Goal: Task Accomplishment & Management: Manage account settings

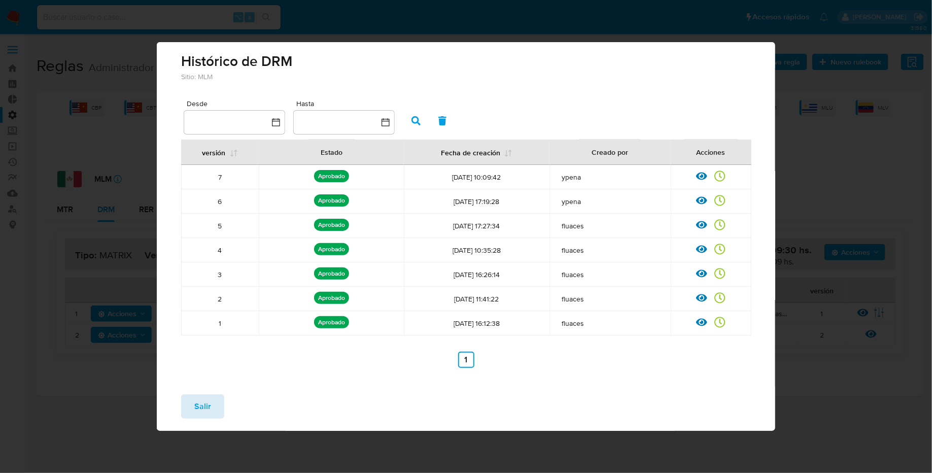
click at [204, 403] on span "Salir" at bounding box center [202, 406] width 17 height 22
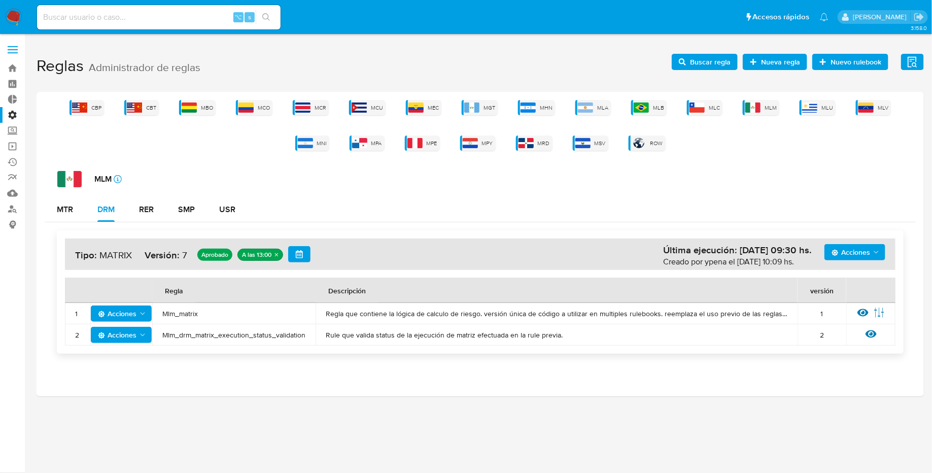
click at [706, 58] on span "Buscar regla" at bounding box center [710, 62] width 41 height 16
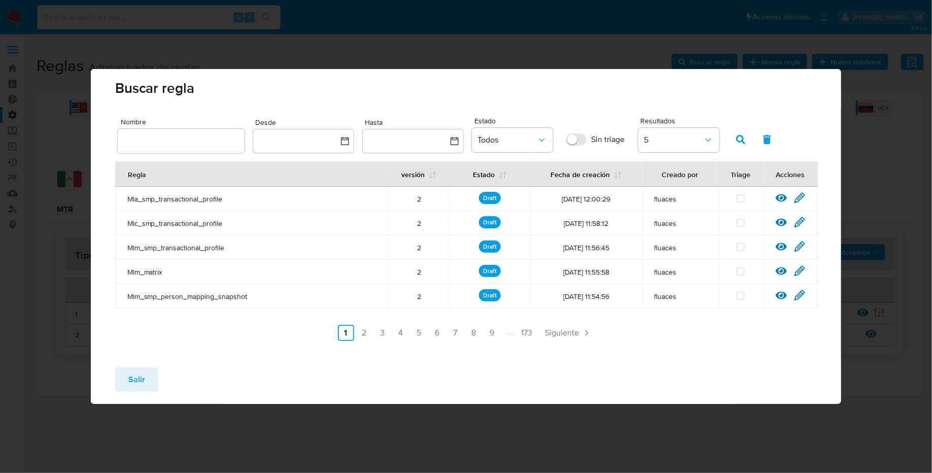
click at [149, 142] on input "text" at bounding box center [181, 140] width 127 height 13
type input "Mlb_usr_matrix_user_list_etl"
click at [743, 139] on icon "button" at bounding box center [740, 139] width 9 height 9
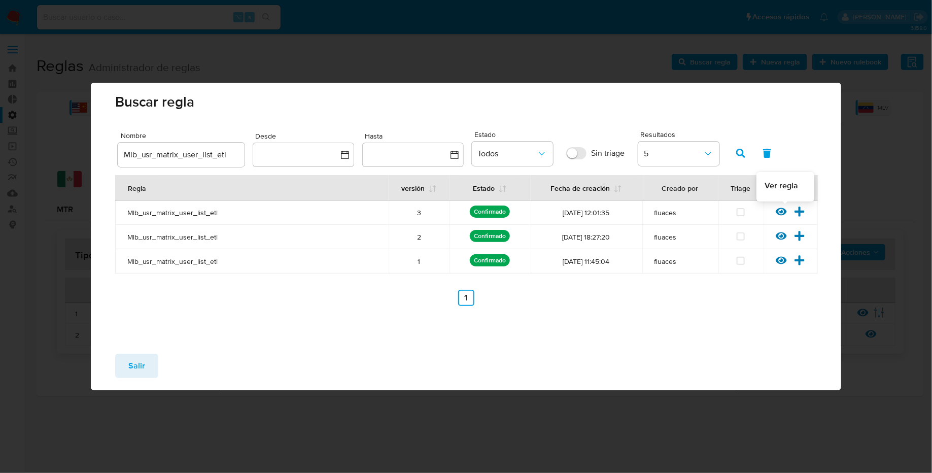
click at [781, 213] on icon at bounding box center [780, 211] width 11 height 11
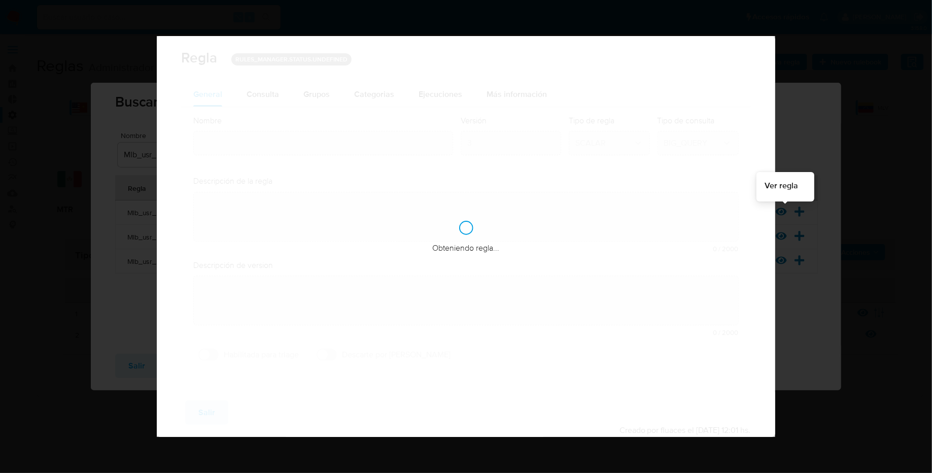
type input "Mlb_usr_matrix_user_list_etl"
type textarea "Rule que agrega en la tabla bt_ri_matrix_identity_usr_users el listado de usuar…"
type textarea "Ppld-6084 - ejecución forzada usuarios regulados sin riesgo actualizado y con d…"
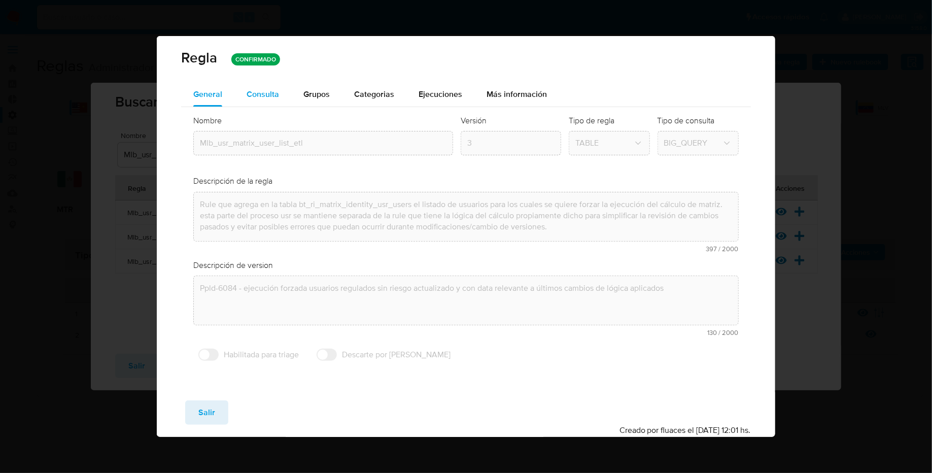
click at [262, 92] on span "Consulta" at bounding box center [262, 94] width 32 height 12
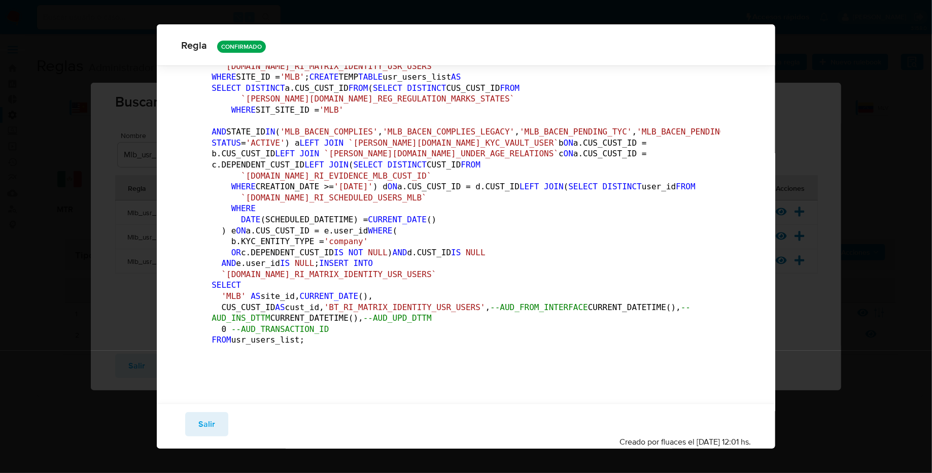
scroll to position [485, 0]
click at [201, 425] on span "Salir" at bounding box center [206, 424] width 17 height 22
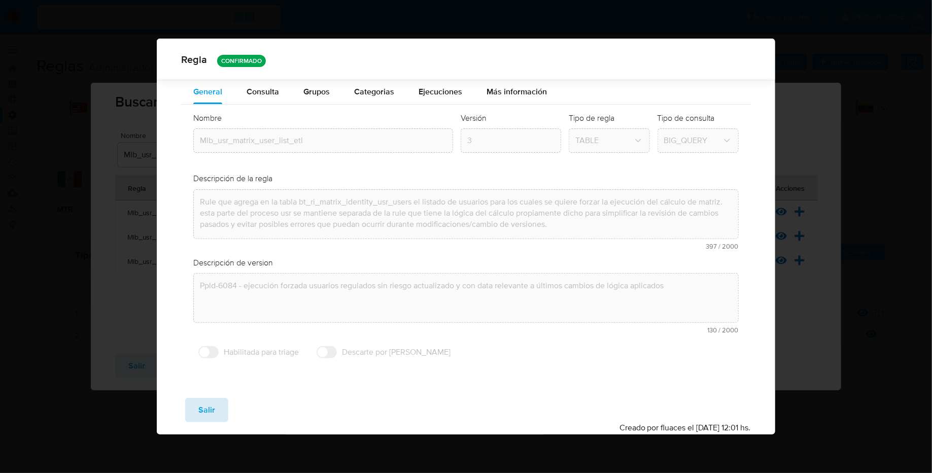
scroll to position [0, 0]
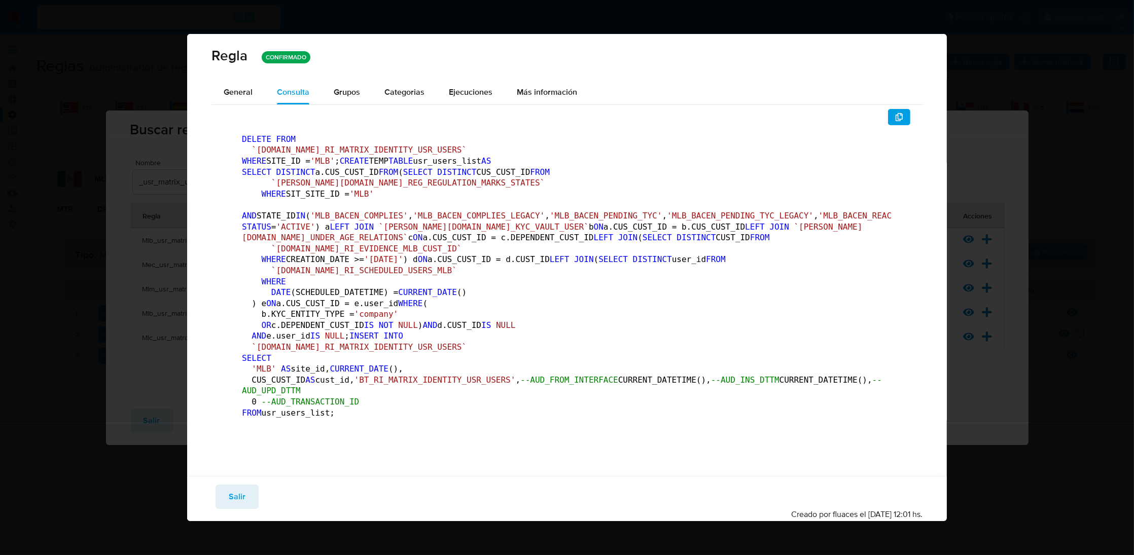
click at [765, 51] on div "Regla CONFIRMADO" at bounding box center [566, 56] width 711 height 20
click at [237, 508] on span "Salir" at bounding box center [237, 497] width 17 height 22
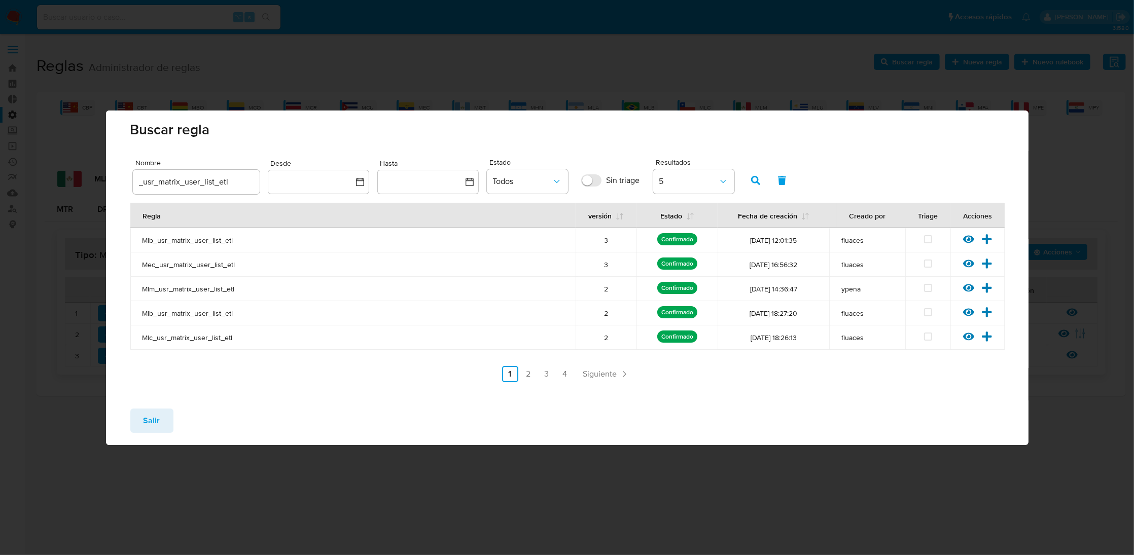
click at [151, 417] on span "Salir" at bounding box center [152, 421] width 17 height 22
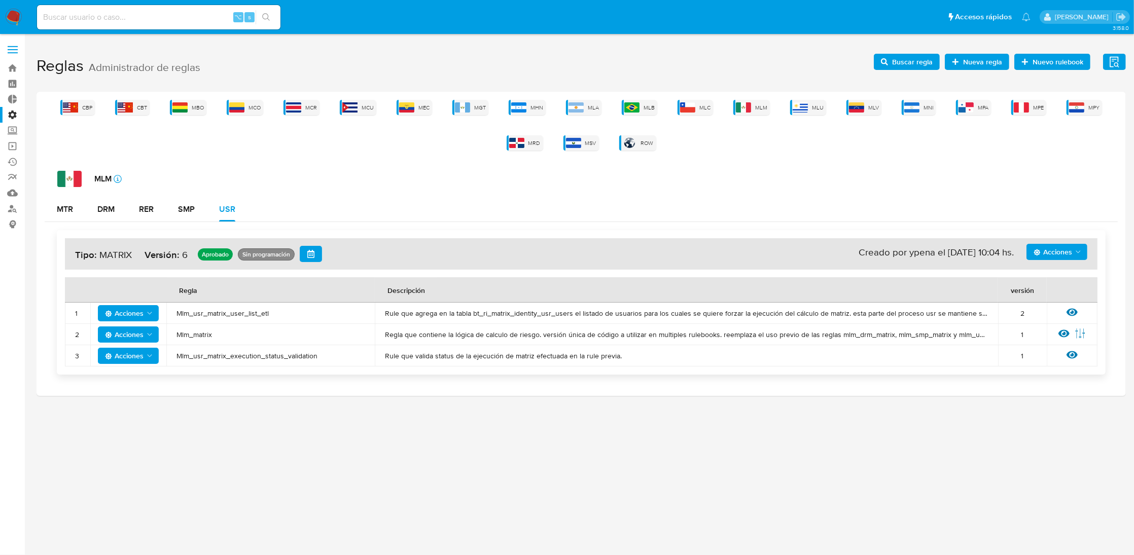
click at [441, 203] on div "MTR DRM RER SMP USR" at bounding box center [581, 209] width 1073 height 24
click at [225, 207] on div "USR" at bounding box center [227, 209] width 16 height 8
click at [213, 315] on span "Mlm_usr_matrix_user_list_etl" at bounding box center [270, 313] width 188 height 9
click at [924, 64] on span "Buscar regla" at bounding box center [912, 62] width 41 height 16
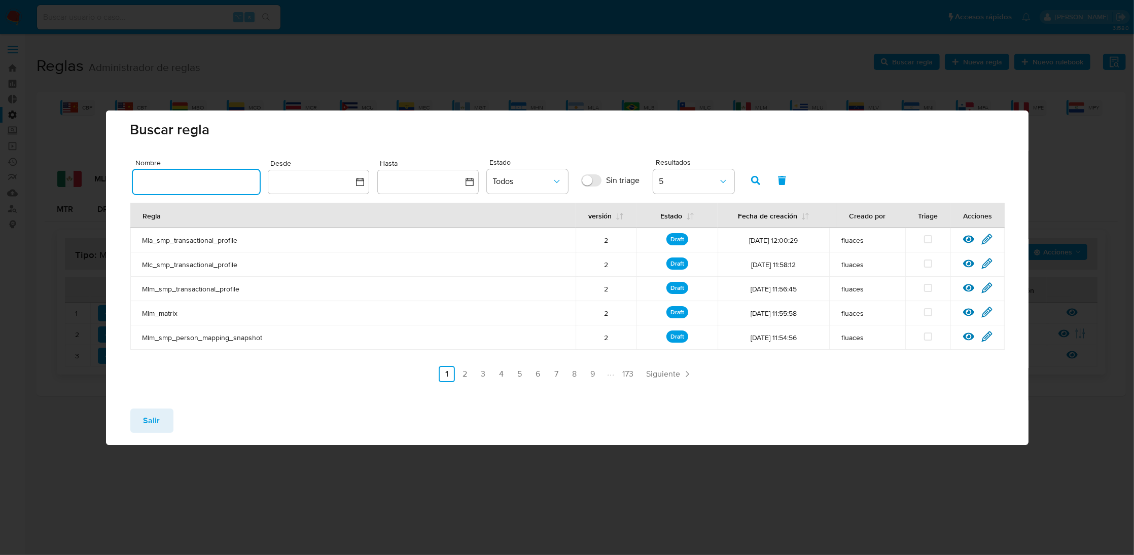
click at [196, 177] on input "text" at bounding box center [196, 181] width 127 height 13
type input "Mlb_usr_matrix_user_list_etl"
click at [752, 181] on icon "button" at bounding box center [755, 180] width 9 height 9
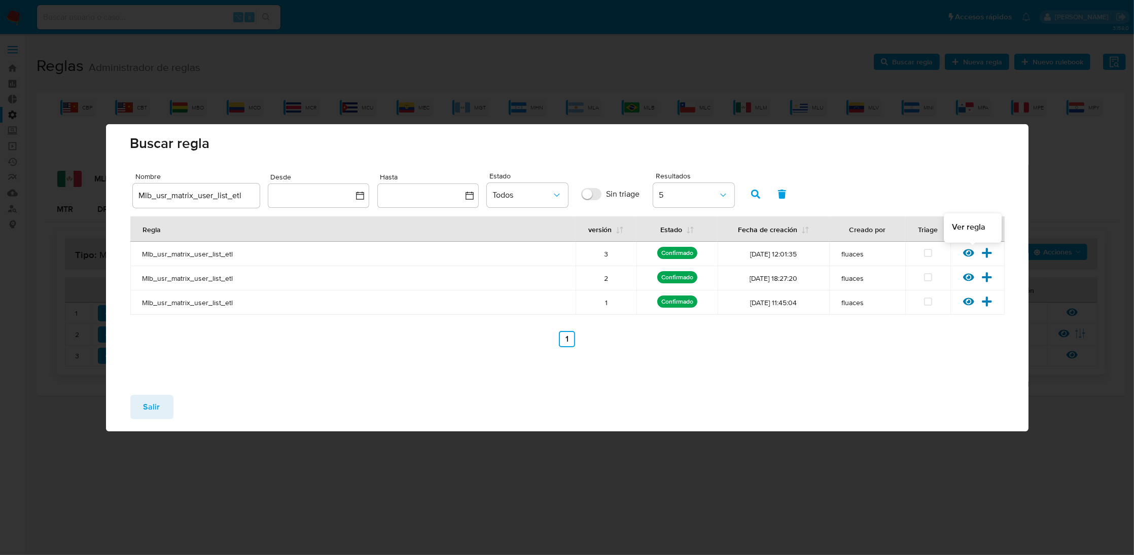
click at [971, 251] on icon at bounding box center [968, 252] width 11 height 11
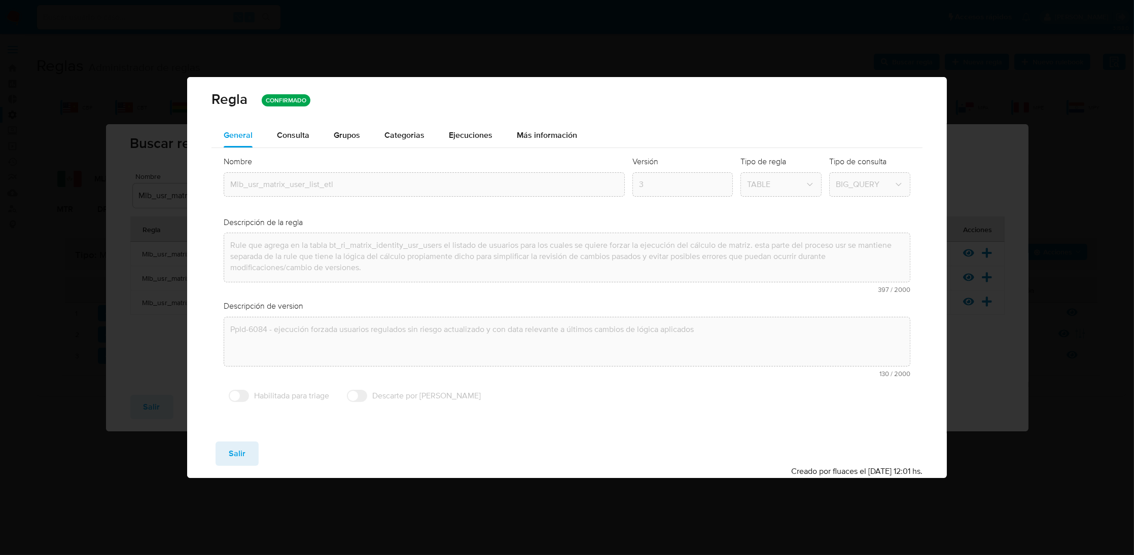
click at [277, 195] on div "Mlb_usr_matrix_user_list_etl" at bounding box center [424, 184] width 401 height 24
click at [236, 433] on div "General Consulta Parametros Grupos Categorias Ejecuciones Más información Nombr…" at bounding box center [567, 278] width 760 height 310
click at [237, 451] on span "Salir" at bounding box center [237, 454] width 17 height 22
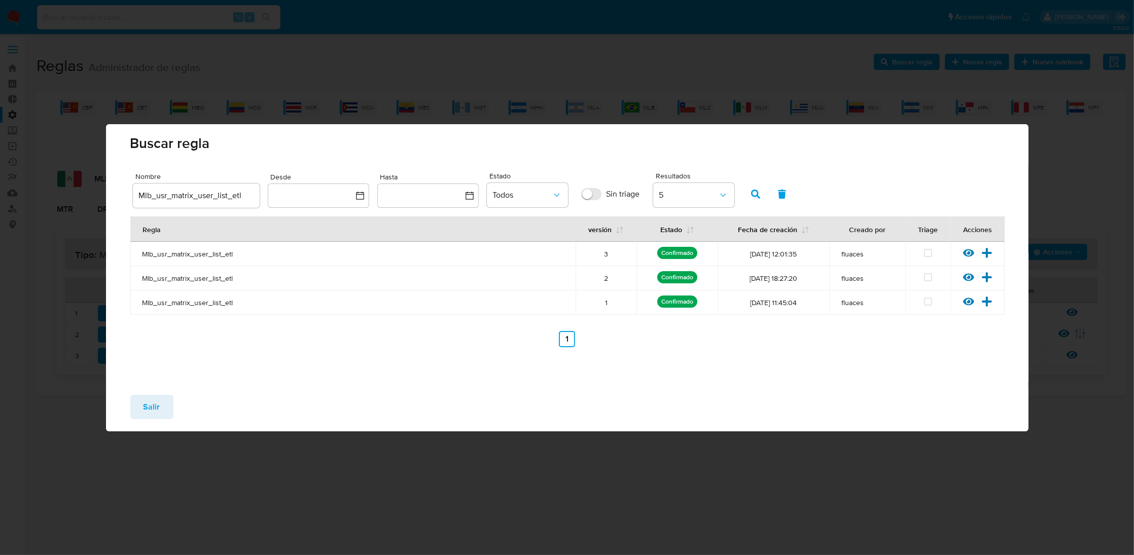
click at [171, 413] on button "Salir" at bounding box center [151, 407] width 43 height 24
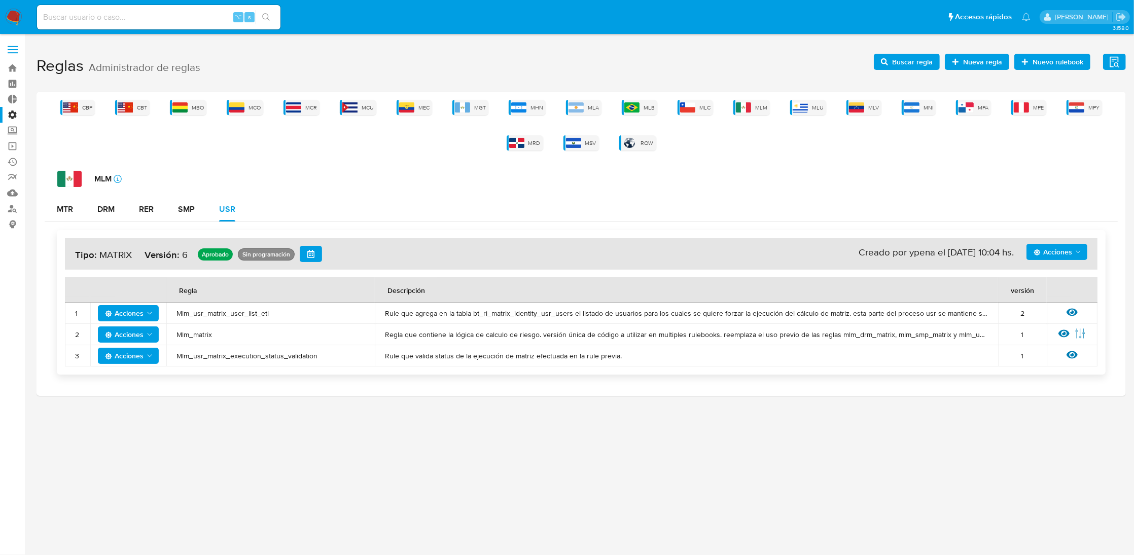
click at [926, 61] on span "Buscar regla" at bounding box center [912, 62] width 41 height 16
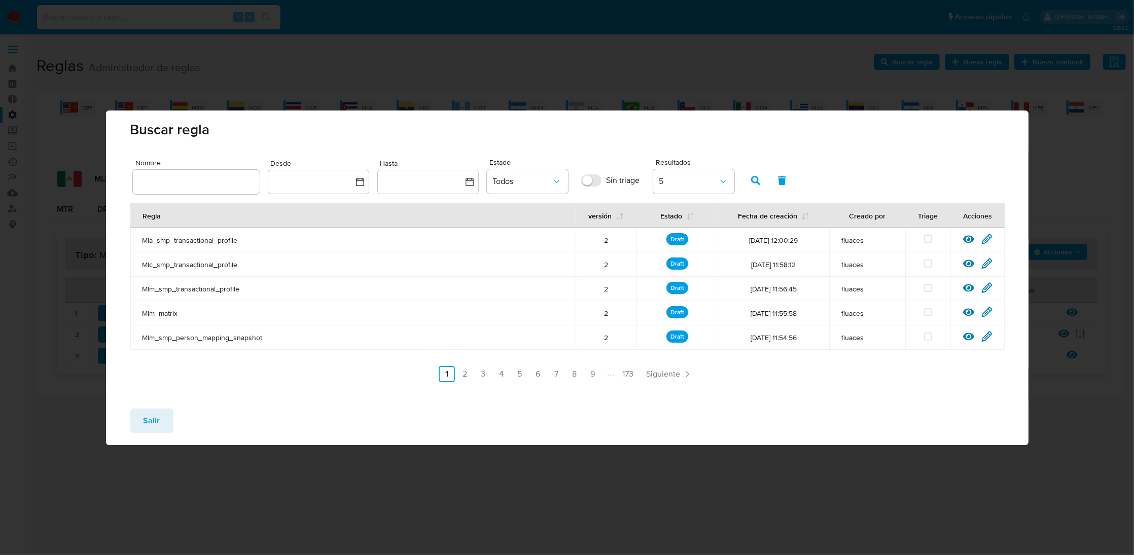
click at [218, 172] on div at bounding box center [196, 182] width 127 height 24
click at [206, 180] on input "text" at bounding box center [196, 181] width 127 height 13
type input "Mlm_usr_matrix_user_list_etl"
click at [758, 181] on icon "button" at bounding box center [755, 180] width 9 height 9
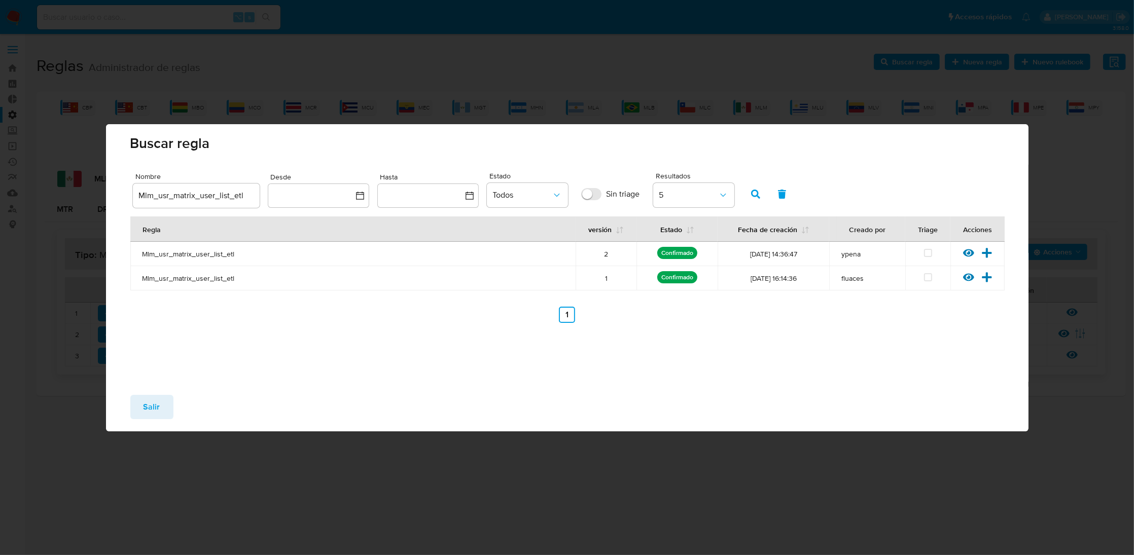
click at [276, 253] on span "Mlm_usr_matrix_user_list_etl" at bounding box center [352, 253] width 421 height 9
click at [989, 249] on icon at bounding box center [986, 252] width 11 height 11
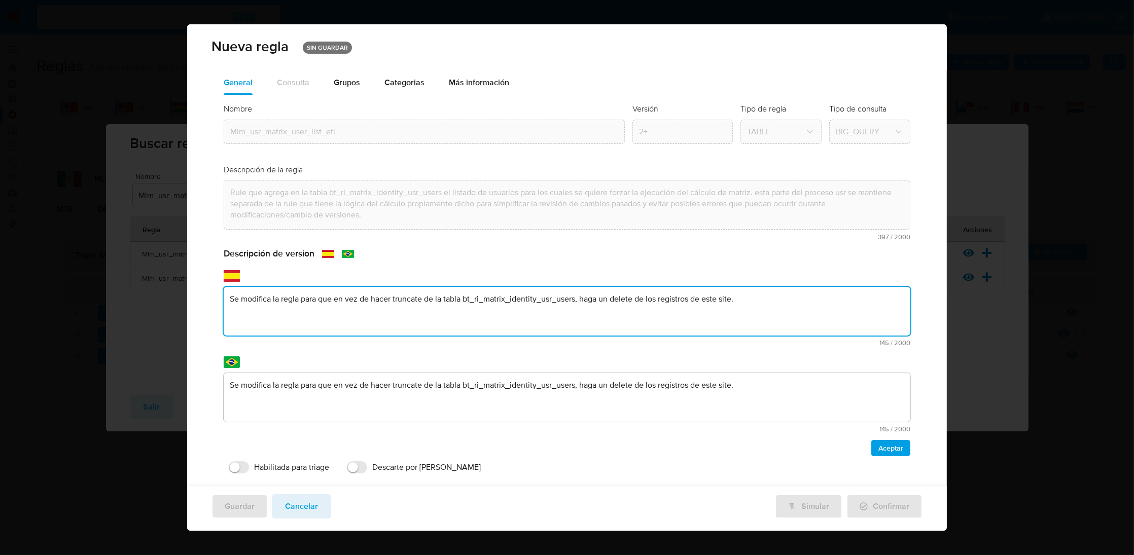
click at [289, 334] on textarea "Se modifica la regla para que en vez de hacer truncate de la tabla bt_ri_matrix…" at bounding box center [567, 311] width 687 height 49
click at [426, 300] on textarea "Se modifica la regla para que en vez de hacer truncate de la tabla bt_ri_matrix…" at bounding box center [567, 311] width 687 height 49
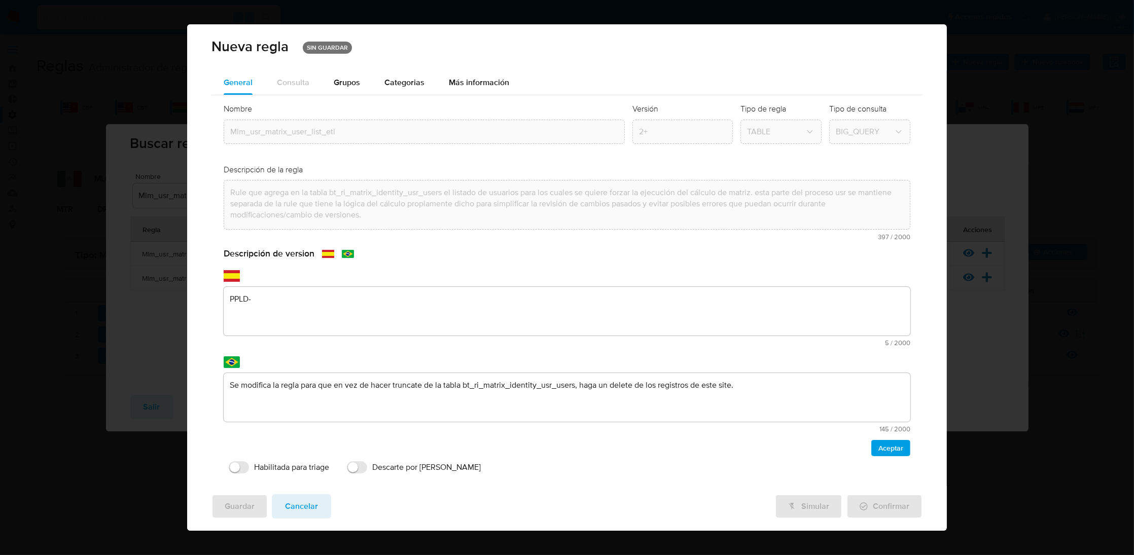
scroll to position [18, 0]
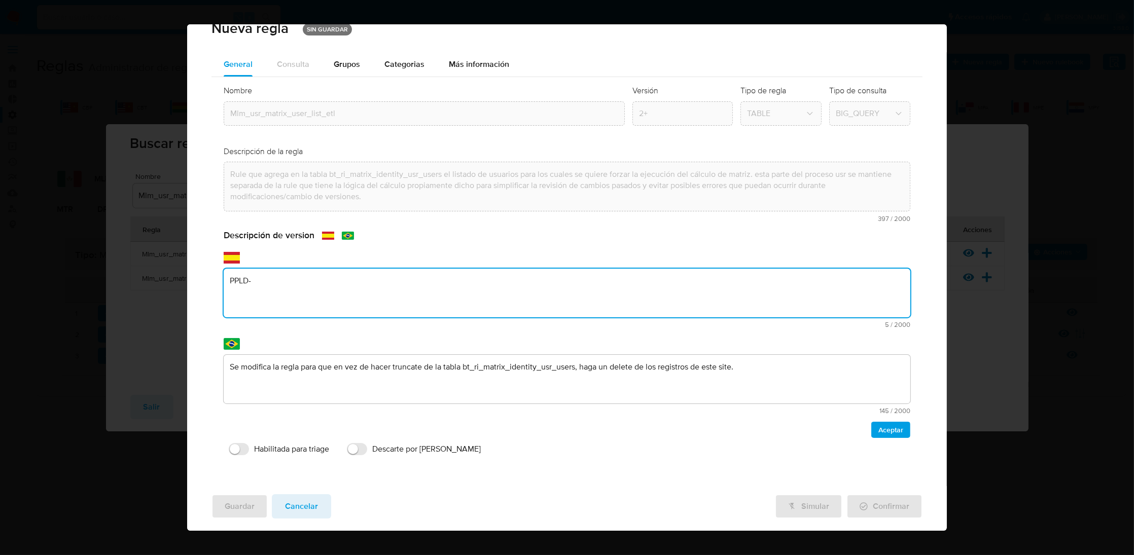
click at [372, 288] on textarea "PPLD-" at bounding box center [567, 293] width 687 height 49
click at [345, 276] on textarea "PPLD-6118 - Ejecución forzada a usuarios regulados que desde el 01/09 (modifica…" at bounding box center [567, 293] width 687 height 49
type textarea "PPLD-6118 - Ejecución forzada a usuarios regulados que desde el 01/09 (modifica…"
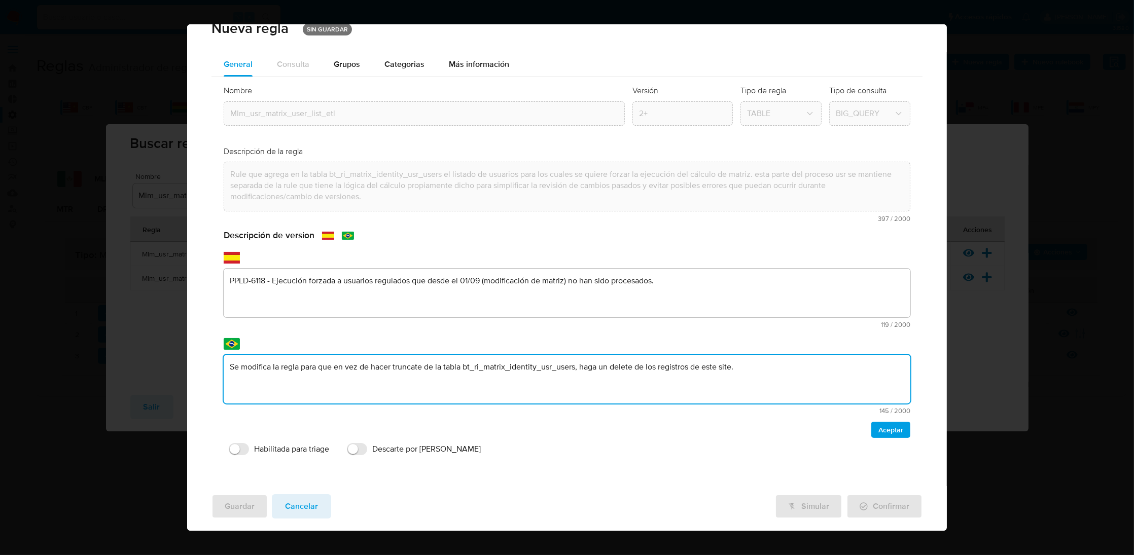
click at [376, 375] on textarea "Se modifica la regla para que en vez de hacer truncate de la tabla bt_ri_matrix…" at bounding box center [567, 379] width 687 height 49
type textarea "PPLD-6118 - Ejecución forzada a usuarios regulados que desde el 01/09 (modifica…"
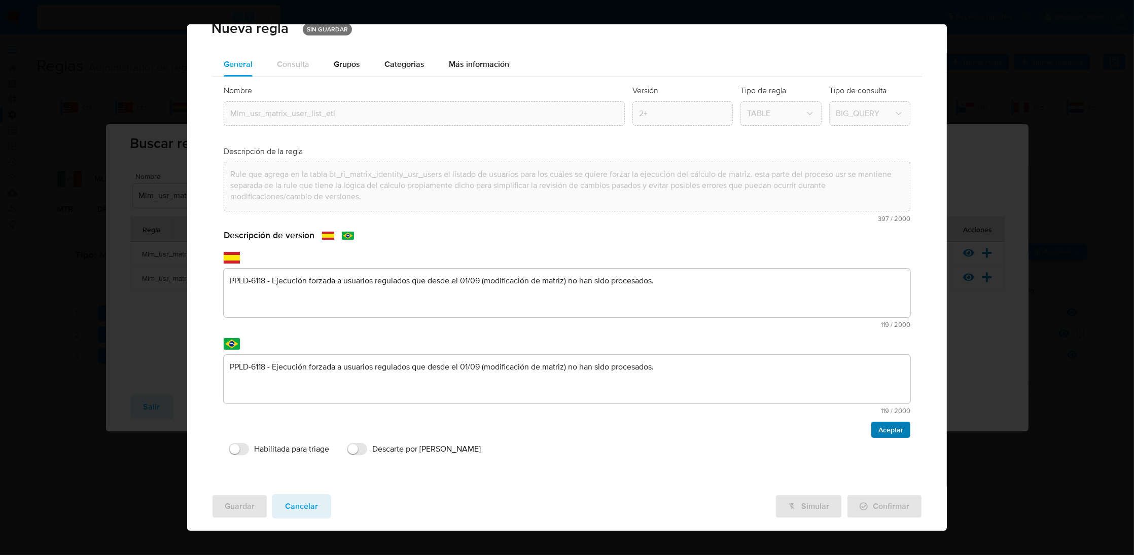
click at [881, 429] on span "Aceptar" at bounding box center [890, 430] width 25 height 14
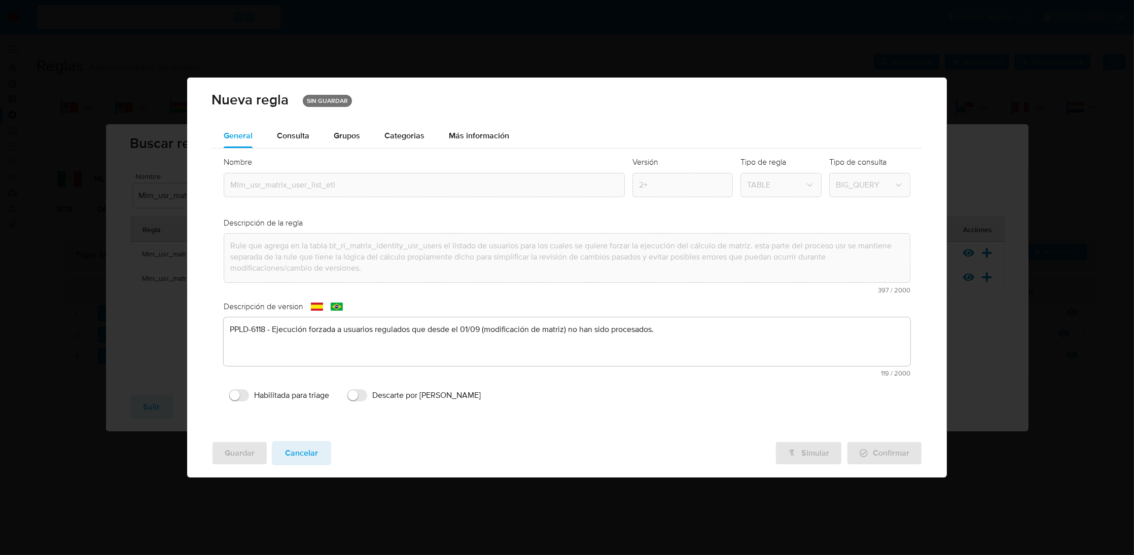
scroll to position [0, 0]
click at [295, 132] on span "Consulta" at bounding box center [293, 136] width 32 height 12
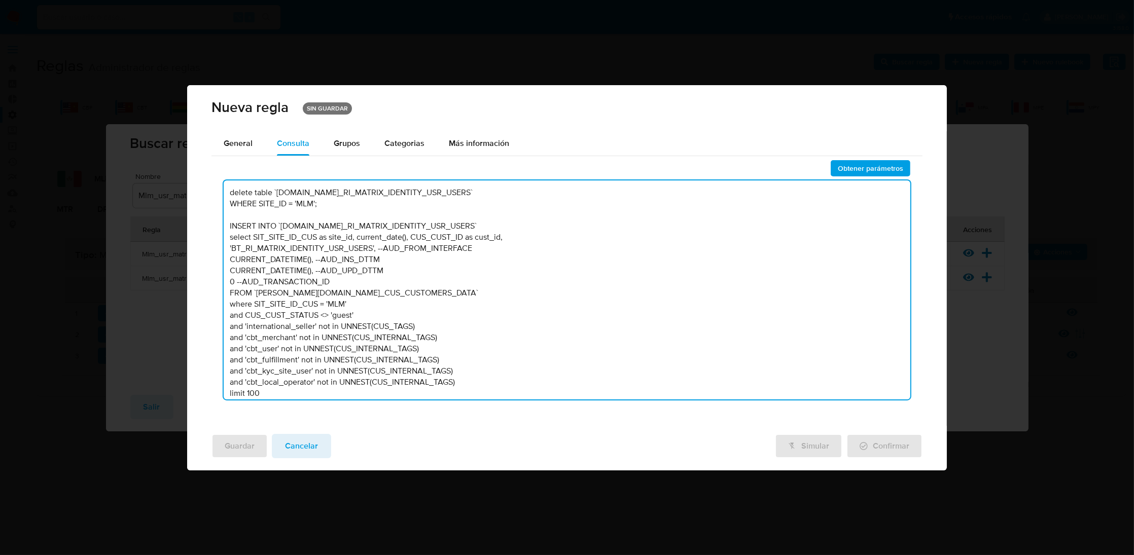
click at [370, 260] on textarea "delete table `TBL.BT_RI_MATRIX_IDENTITY_USR_USERS` WHERE SITE_ID = 'MLM'; INSER…" at bounding box center [567, 290] width 687 height 219
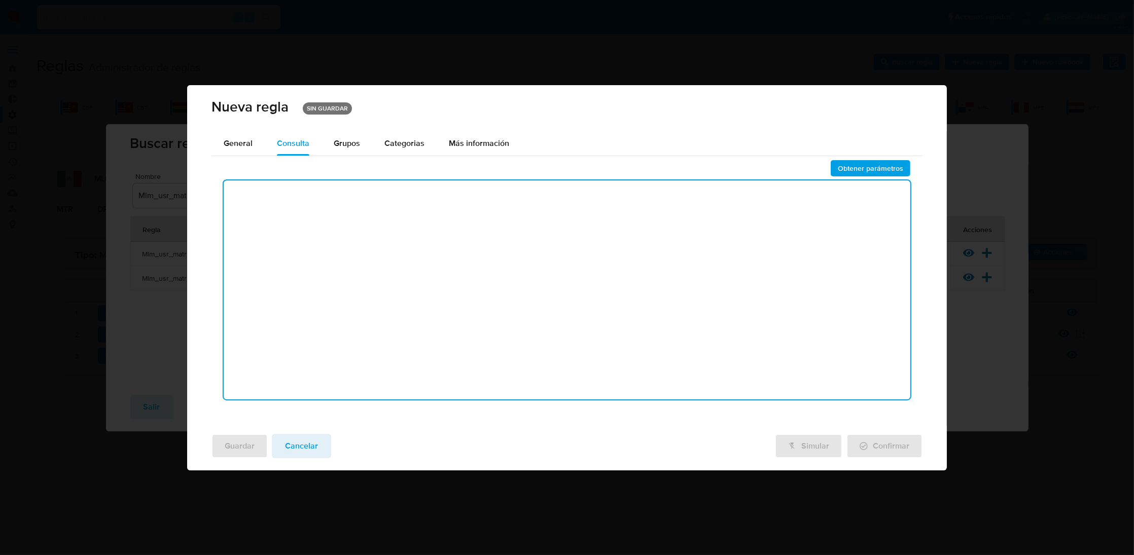
paste textarea "delete from `TBL.BT_RI_MATRIX_IDENTITY_USR_USERS` WHERE SITE_ID = 'MLM' ; inser…"
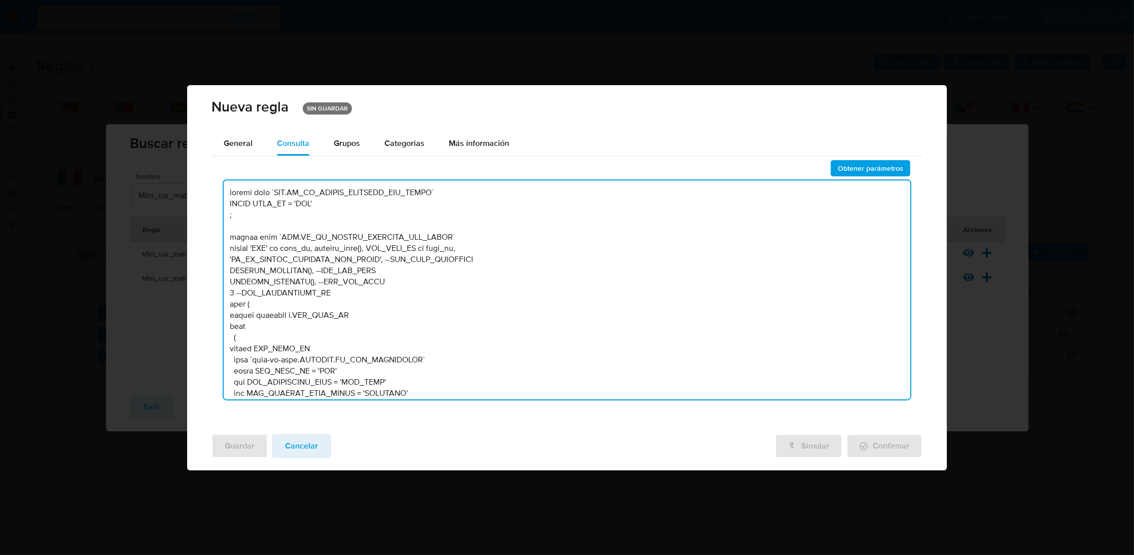
scroll to position [267, 0]
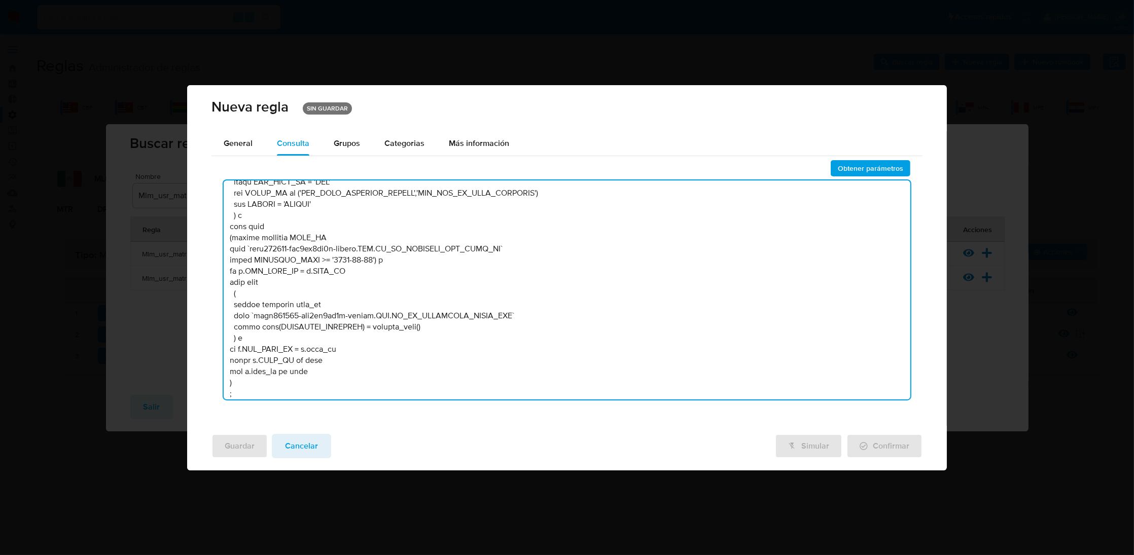
click at [352, 211] on textarea at bounding box center [567, 290] width 687 height 219
type textarea "delete from `TBL.BT_RI_MATRIX_IDENTITY_USR_USERS` WHERE SITE_ID = 'MLM' ; inser…"
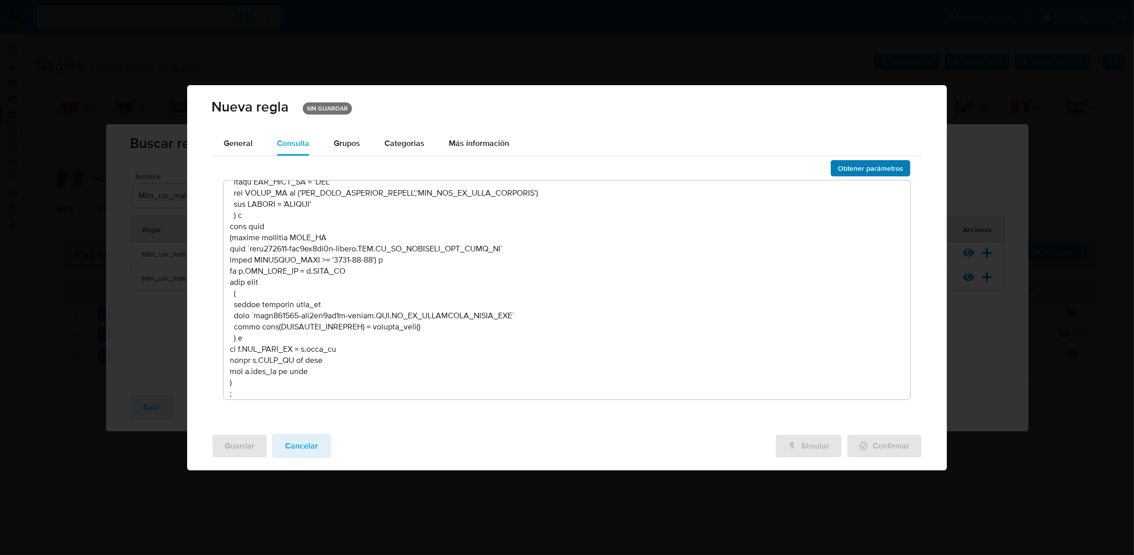
click at [881, 164] on span "Obtener parámetros" at bounding box center [870, 168] width 65 height 14
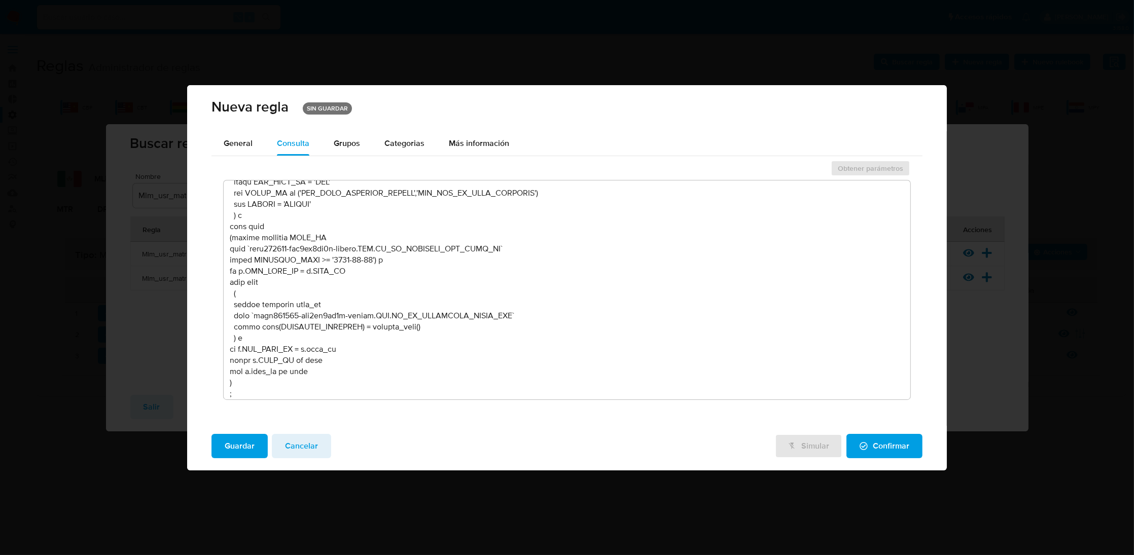
click at [237, 443] on span "Guardar" at bounding box center [240, 446] width 30 height 22
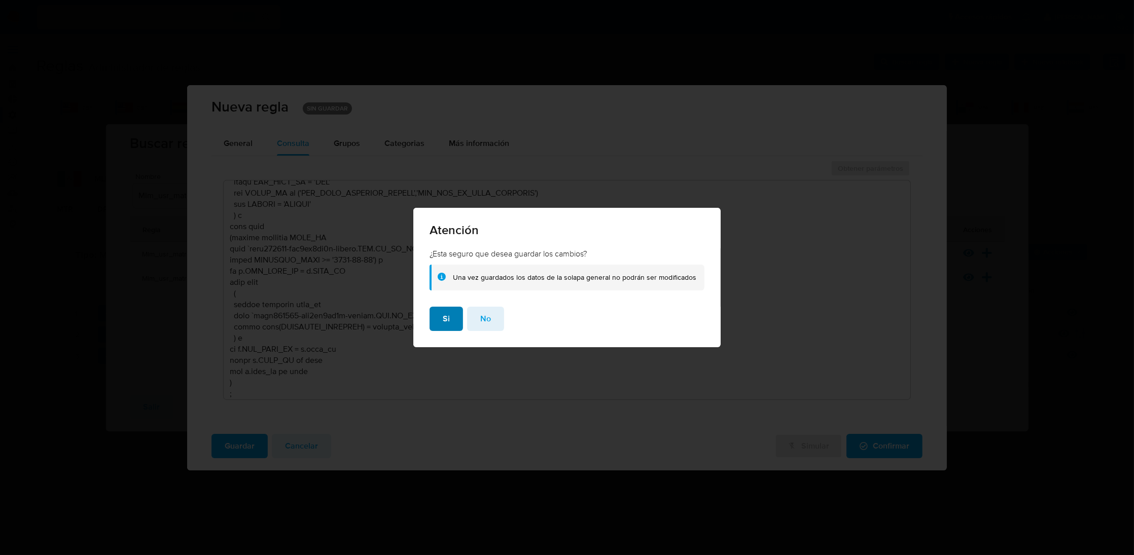
click at [453, 317] on button "Si" at bounding box center [446, 319] width 33 height 24
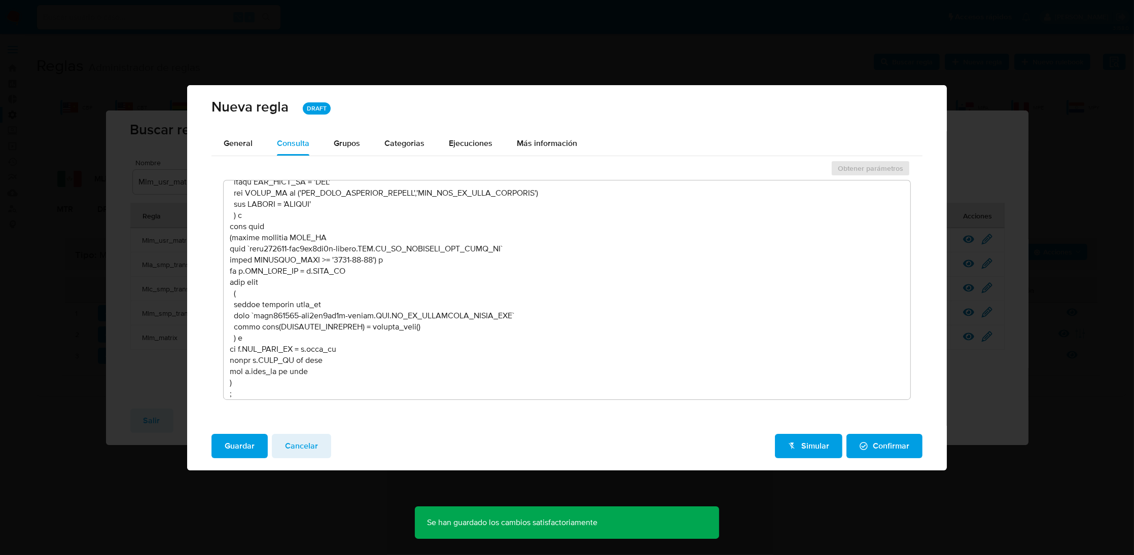
click at [680, 457] on div "Guardar Cancelar Simular Confirmar" at bounding box center [567, 448] width 760 height 45
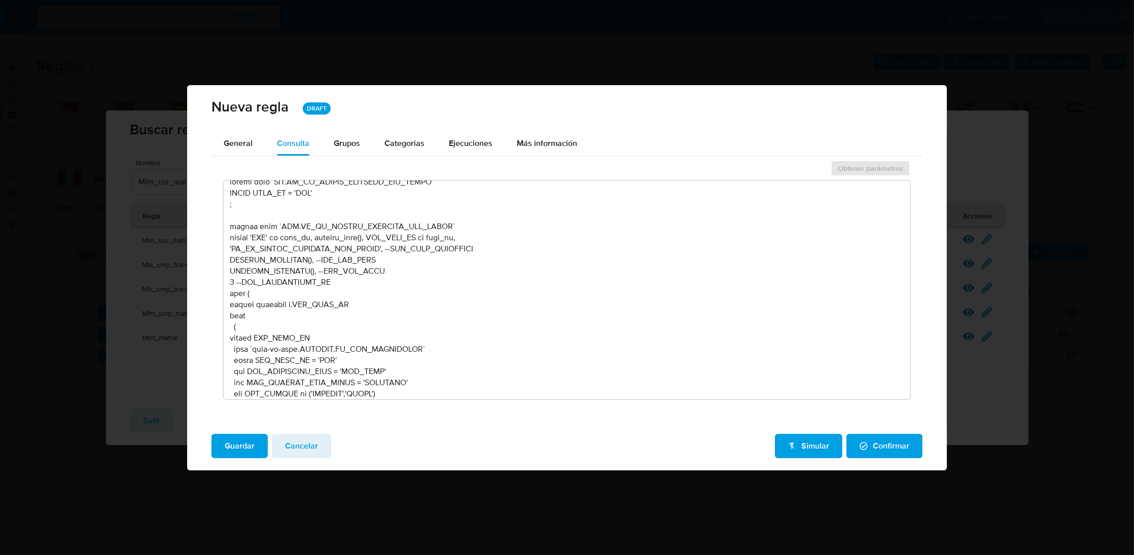
scroll to position [0, 0]
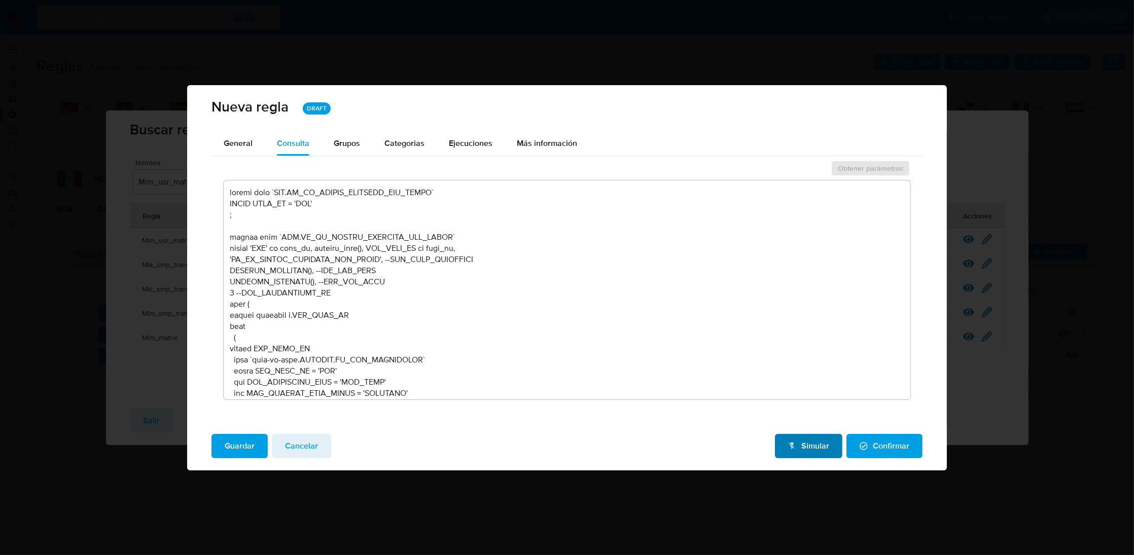
click at [813, 438] on span "Simular" at bounding box center [808, 446] width 41 height 22
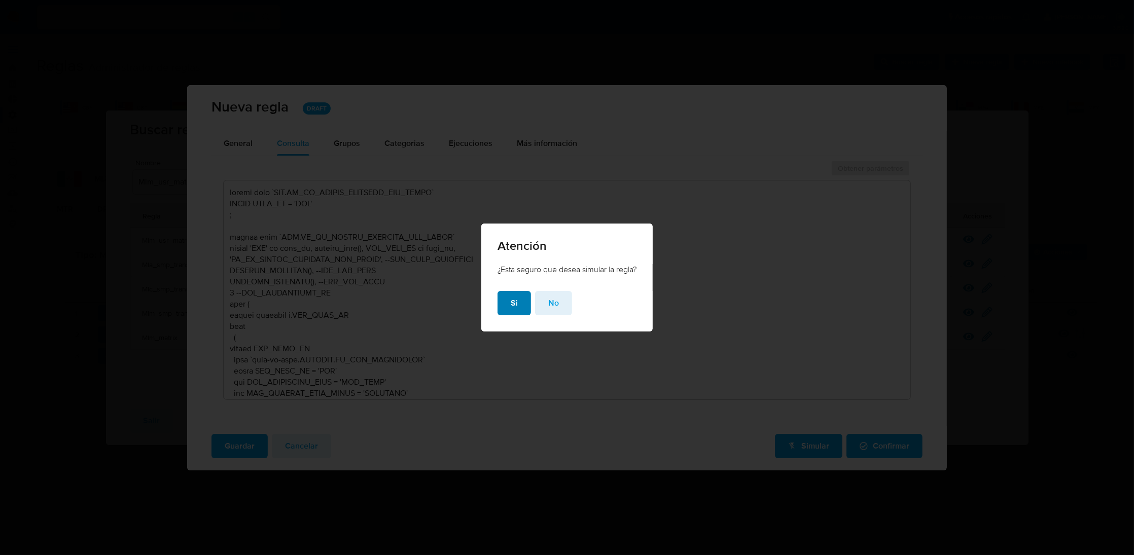
click at [505, 301] on button "Si" at bounding box center [513, 303] width 33 height 24
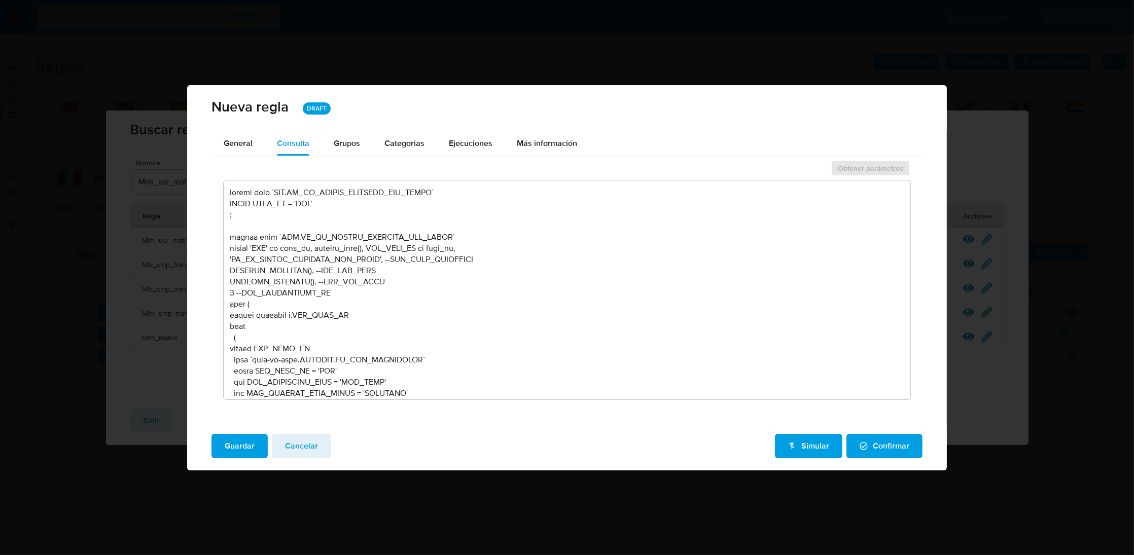
click at [342, 440] on div "Guardar Cancelar Simular Confirmar" at bounding box center [566, 446] width 711 height 24
click at [320, 443] on button "Cancelar" at bounding box center [301, 446] width 59 height 24
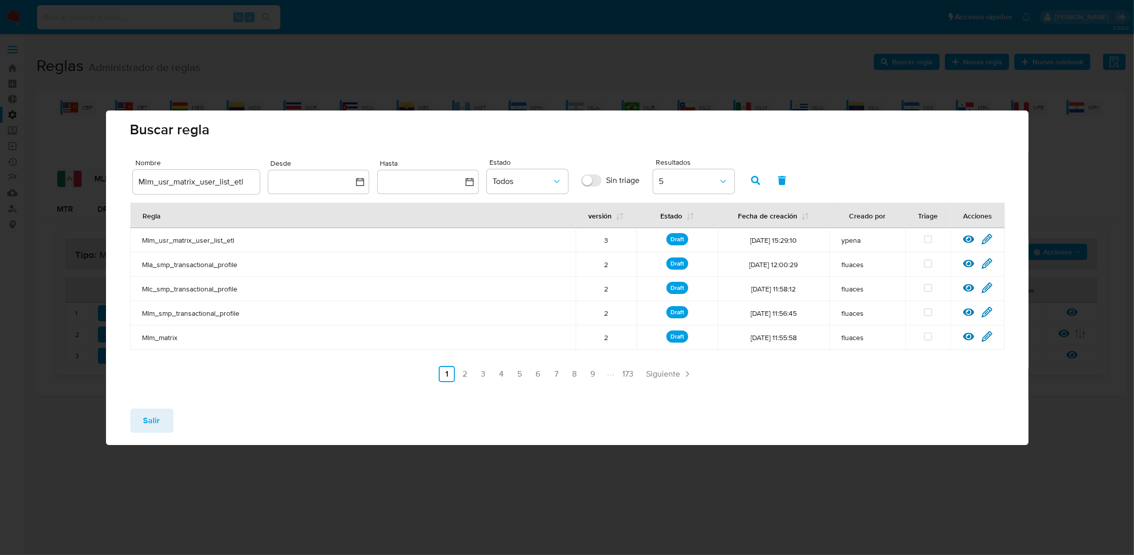
click at [157, 418] on span "Salir" at bounding box center [152, 421] width 17 height 22
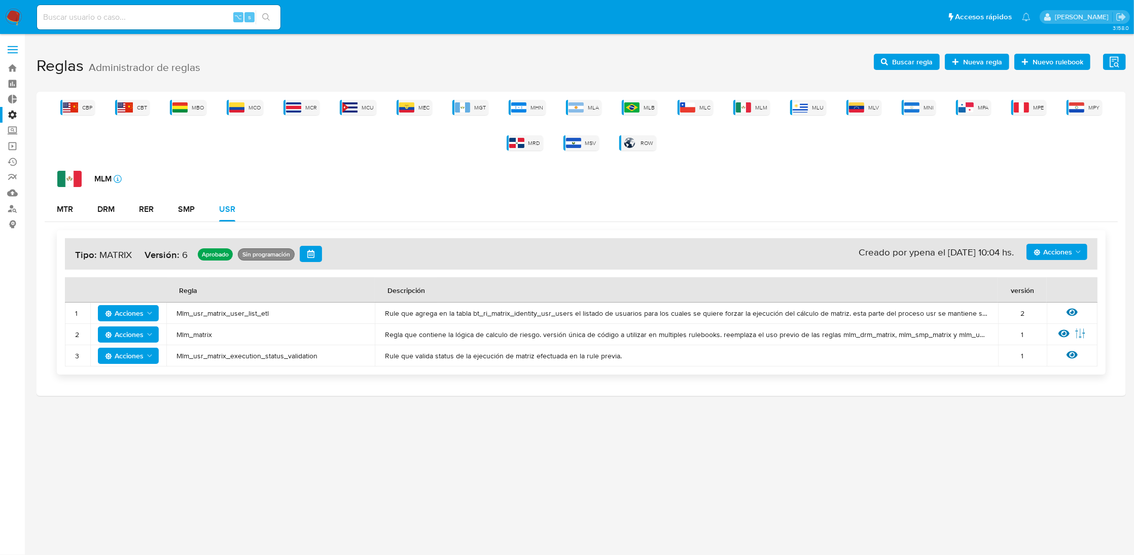
click at [888, 63] on icon "button" at bounding box center [884, 61] width 7 height 7
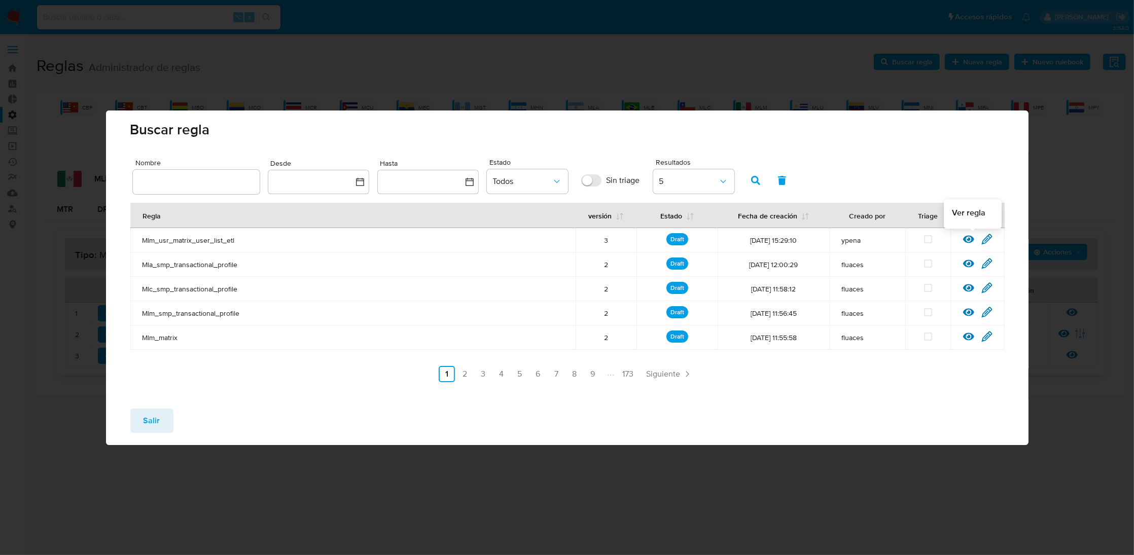
click at [974, 244] on div at bounding box center [972, 242] width 18 height 10
click at [970, 242] on icon at bounding box center [968, 239] width 11 height 8
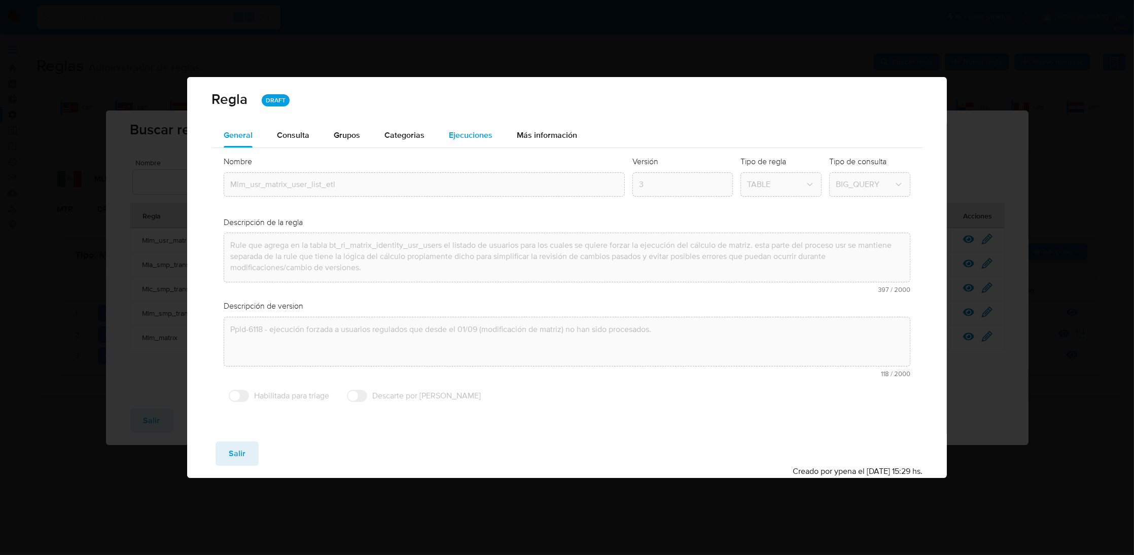
click at [478, 135] on span "Ejecuciones" at bounding box center [471, 135] width 44 height 12
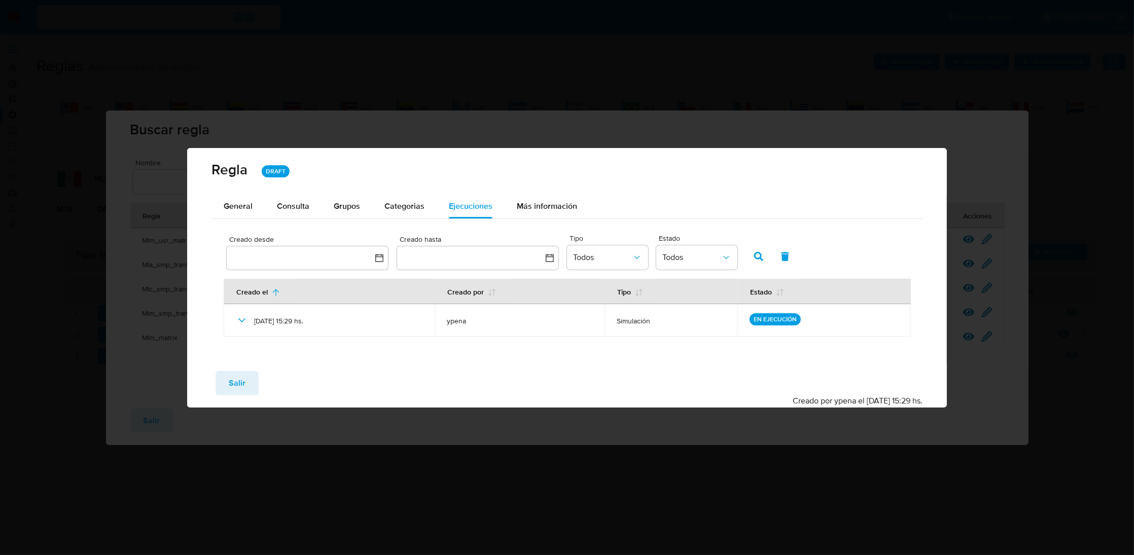
click at [455, 102] on div "Regla DRAFT General Consulta Parametros Grupos Categorias Ejecuciones Más infor…" at bounding box center [567, 277] width 1134 height 555
